Goal: Transaction & Acquisition: Purchase product/service

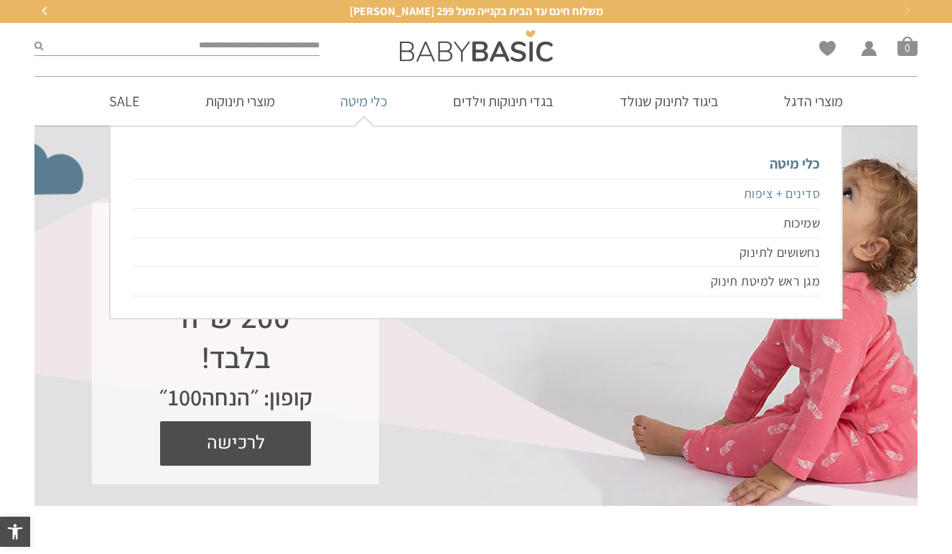
click at [758, 195] on link "סדינים + ציפות" at bounding box center [476, 194] width 688 height 30
click at [760, 190] on link "סדינים + ציפות" at bounding box center [476, 194] width 688 height 30
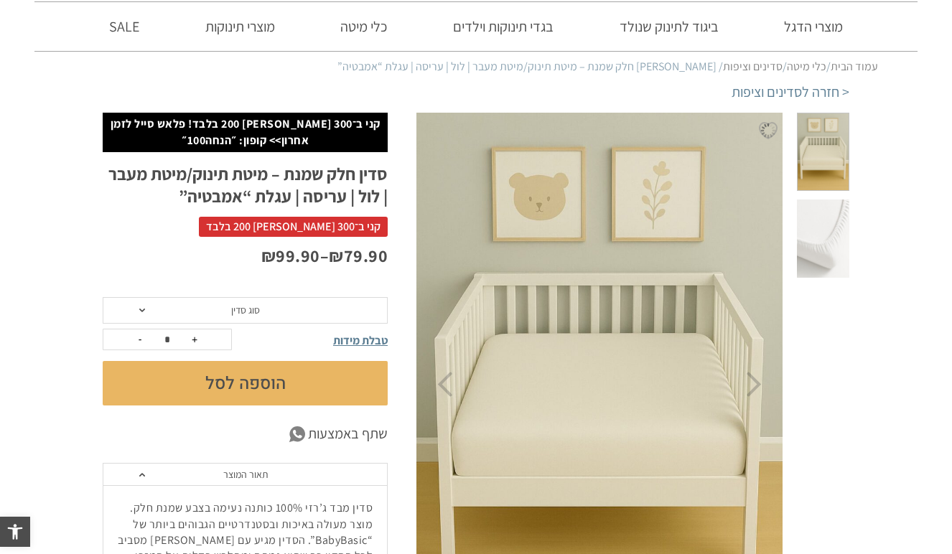
scroll to position [75, 0]
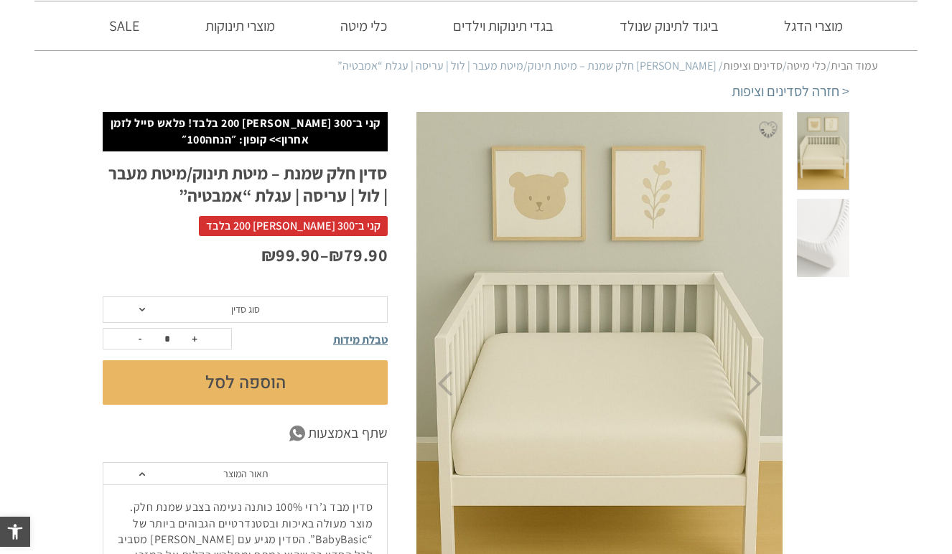
click at [246, 310] on span "סוג סדין" at bounding box center [245, 309] width 29 height 13
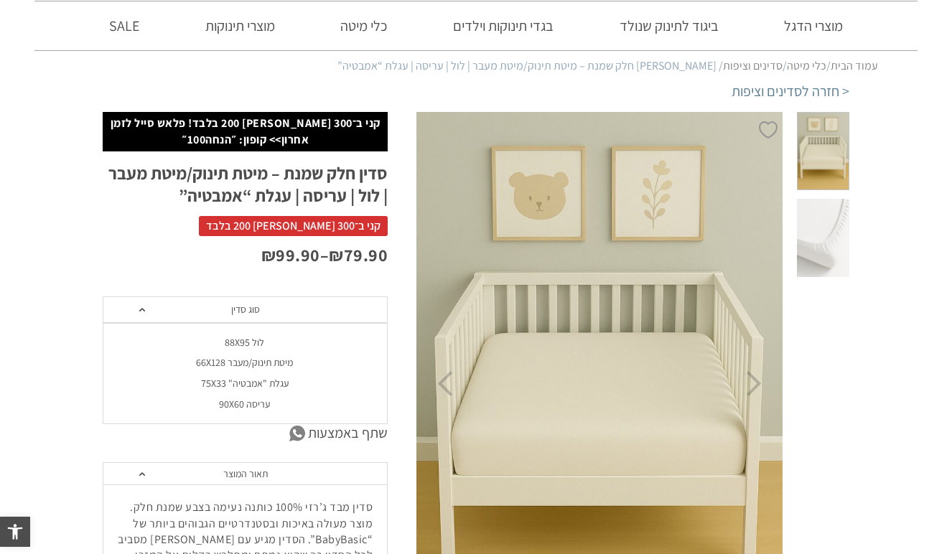
scroll to position [0, 0]
click at [259, 362] on div "מיטת תינוק/מעבר 66X128" at bounding box center [244, 363] width 285 height 12
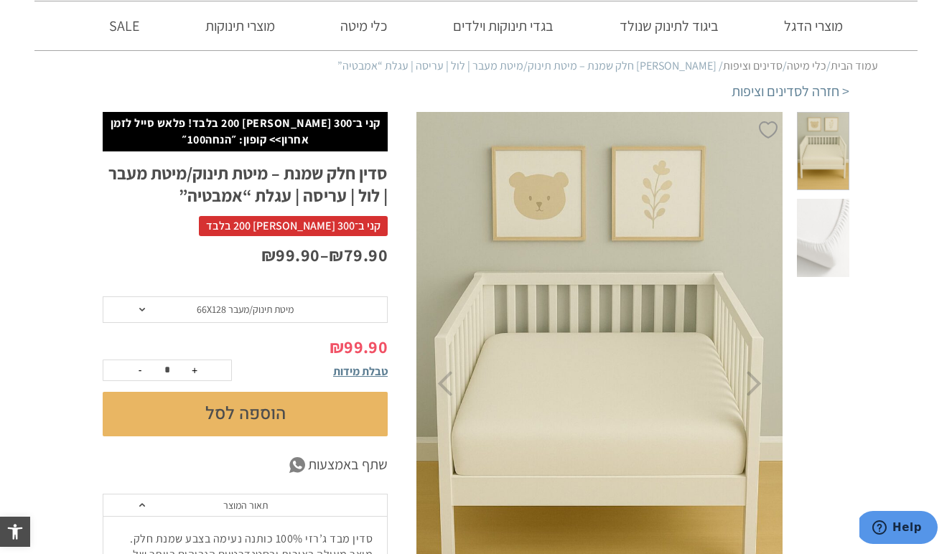
click at [205, 412] on button "הוספה לסל" at bounding box center [245, 414] width 285 height 45
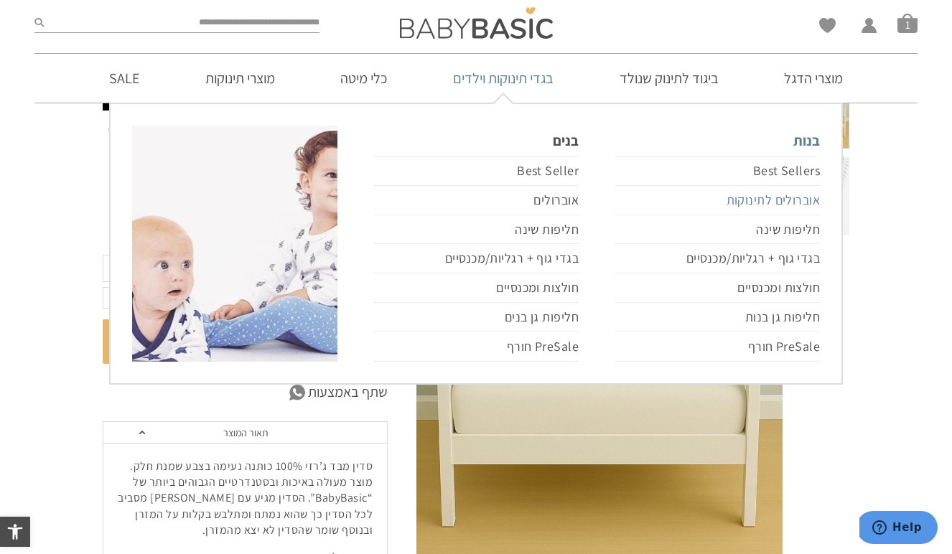
click at [771, 203] on link "אוברולים לתינוקות" at bounding box center [717, 200] width 205 height 29
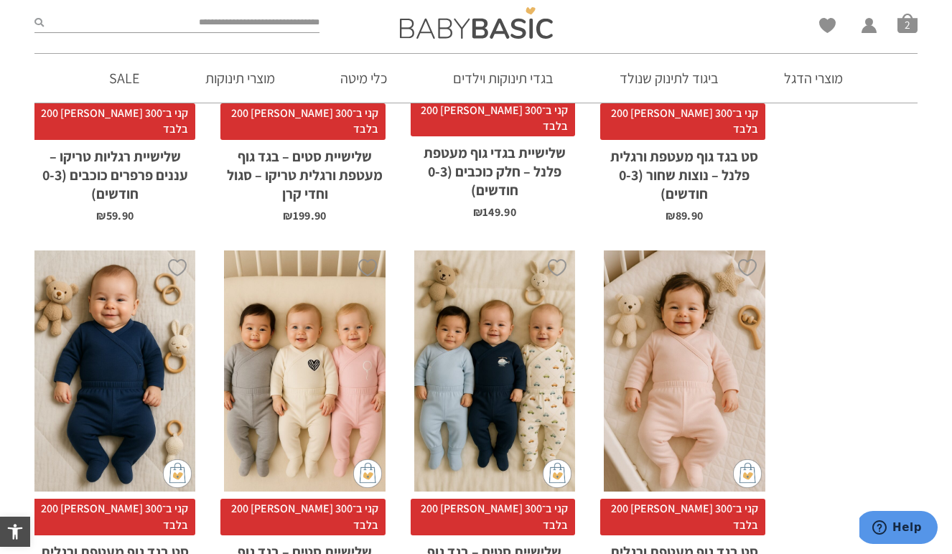
scroll to position [2883, 0]
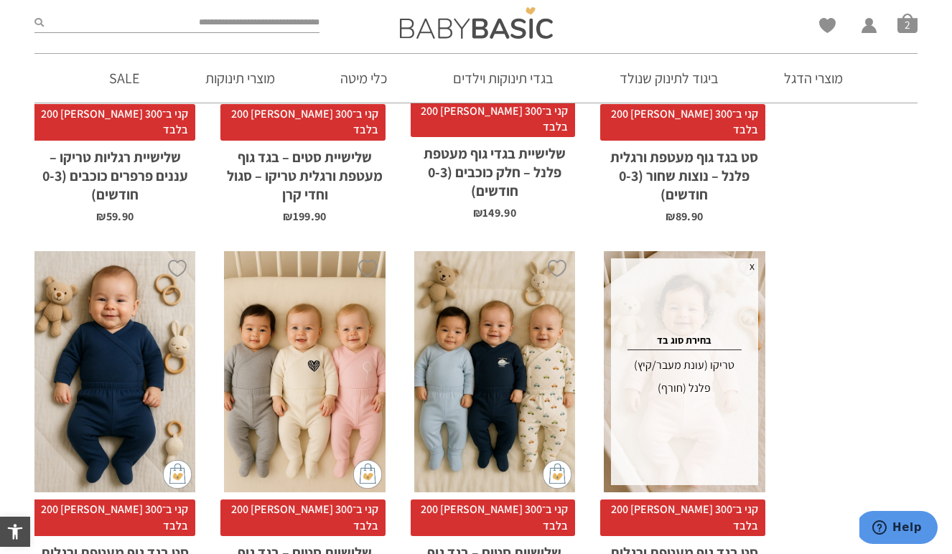
click at [710, 354] on div "טריקו (עונת מעבר/קיץ)" at bounding box center [684, 365] width 142 height 23
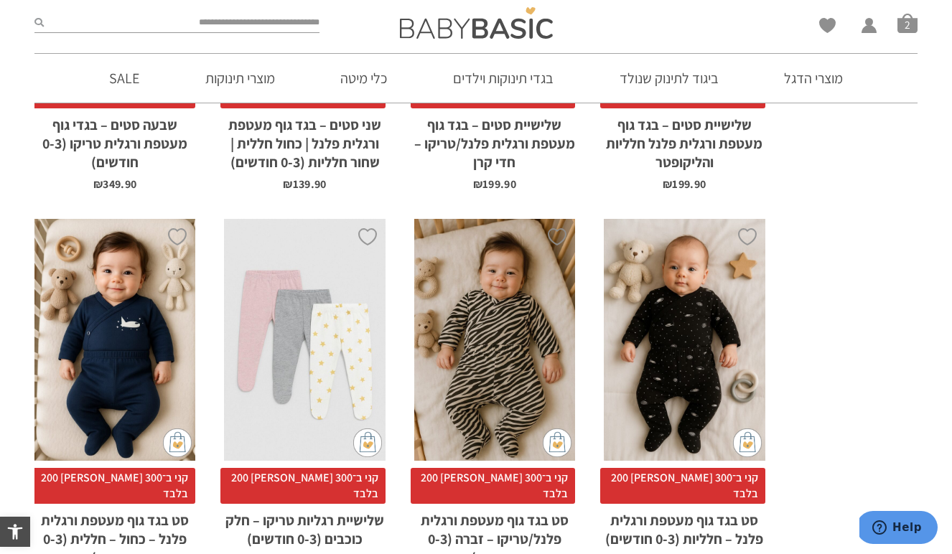
scroll to position [0, 0]
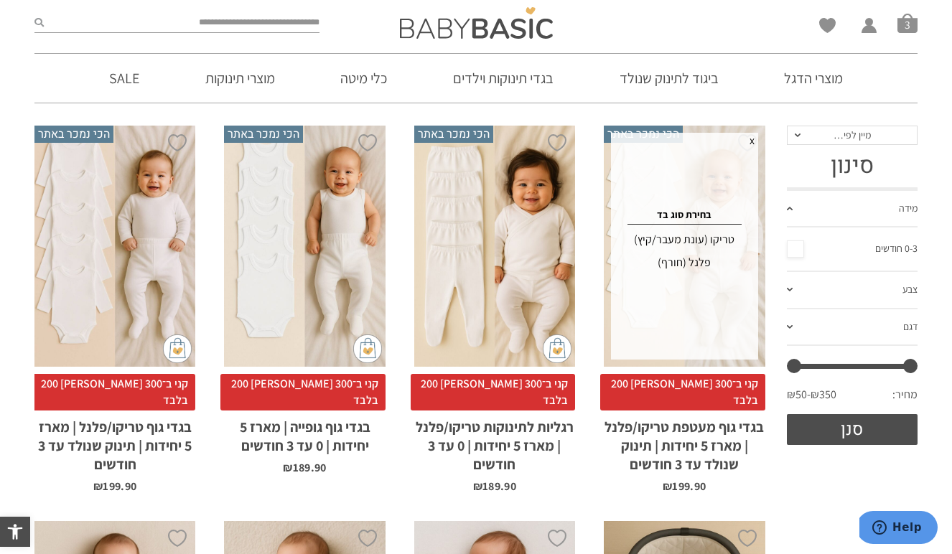
scroll to position [164, 0]
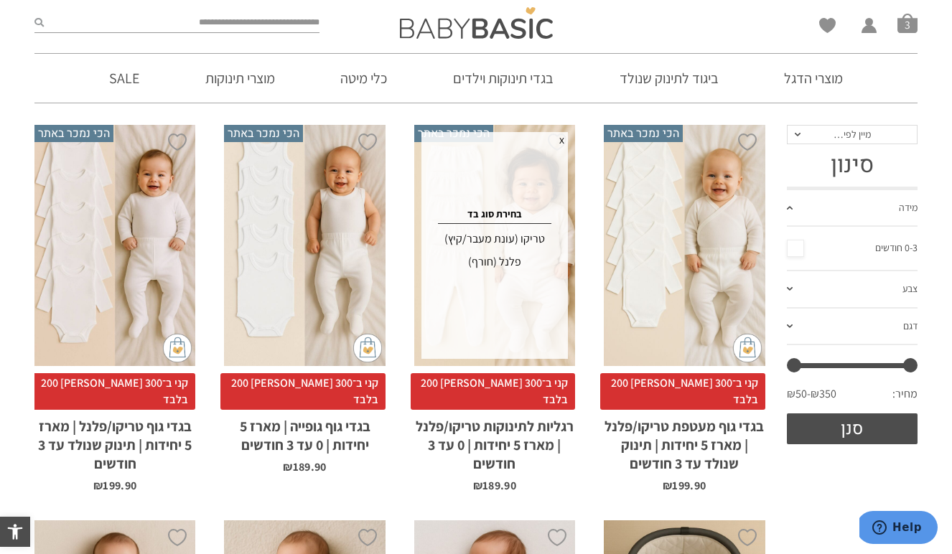
click at [550, 348] on div "x בחירת סוג בד טריקו (עונת מעבר/קיץ) פלנל (חורף)" at bounding box center [495, 245] width 147 height 227
click at [482, 238] on div "טריקו (עונת מעבר/קיץ)" at bounding box center [495, 239] width 142 height 23
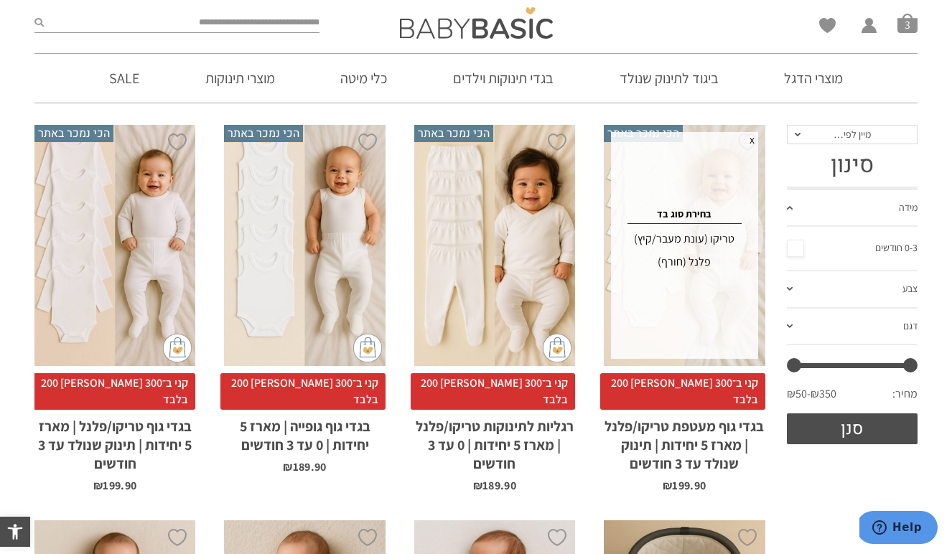
click at [674, 235] on div "טריקו (עונת מעבר/קיץ)" at bounding box center [684, 239] width 142 height 23
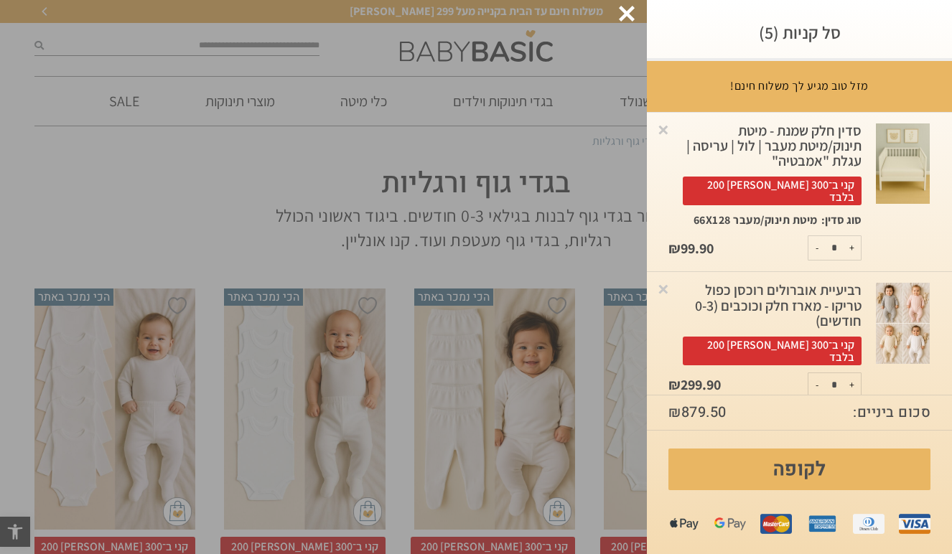
scroll to position [0, 0]
click at [857, 236] on button "+" at bounding box center [852, 248] width 18 height 24
type input "*"
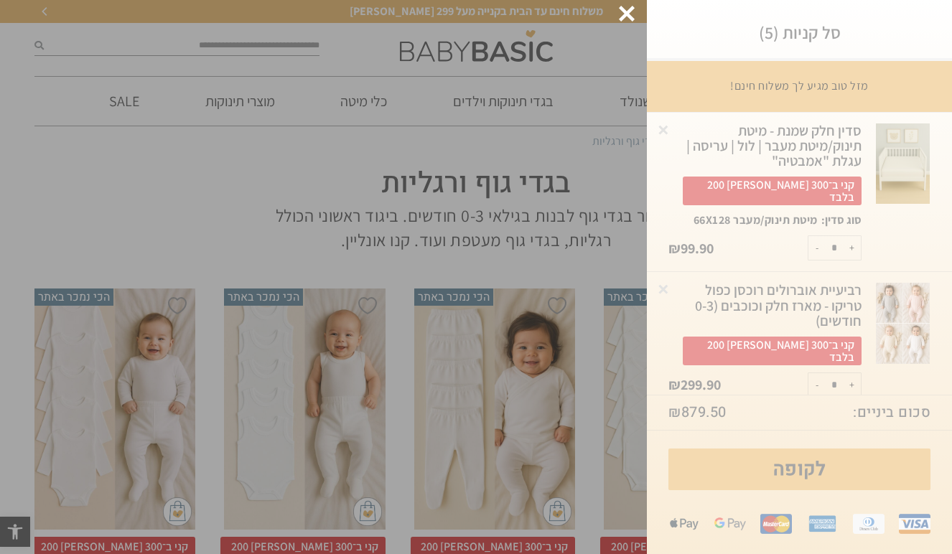
click at [857, 227] on div "סל קניות (5) מזל טוב מגיע לך משלוח חינם! רק עוד ₪ -580.5 - שליח חינם עד הבית! ×…" at bounding box center [799, 277] width 305 height 554
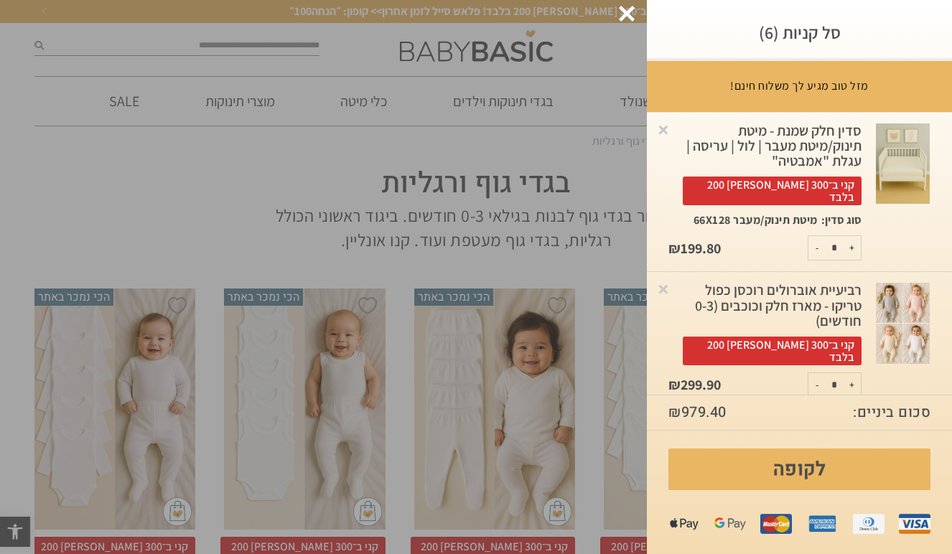
click at [855, 237] on button "+" at bounding box center [852, 248] width 18 height 24
type input "*"
